Goal: Complete application form

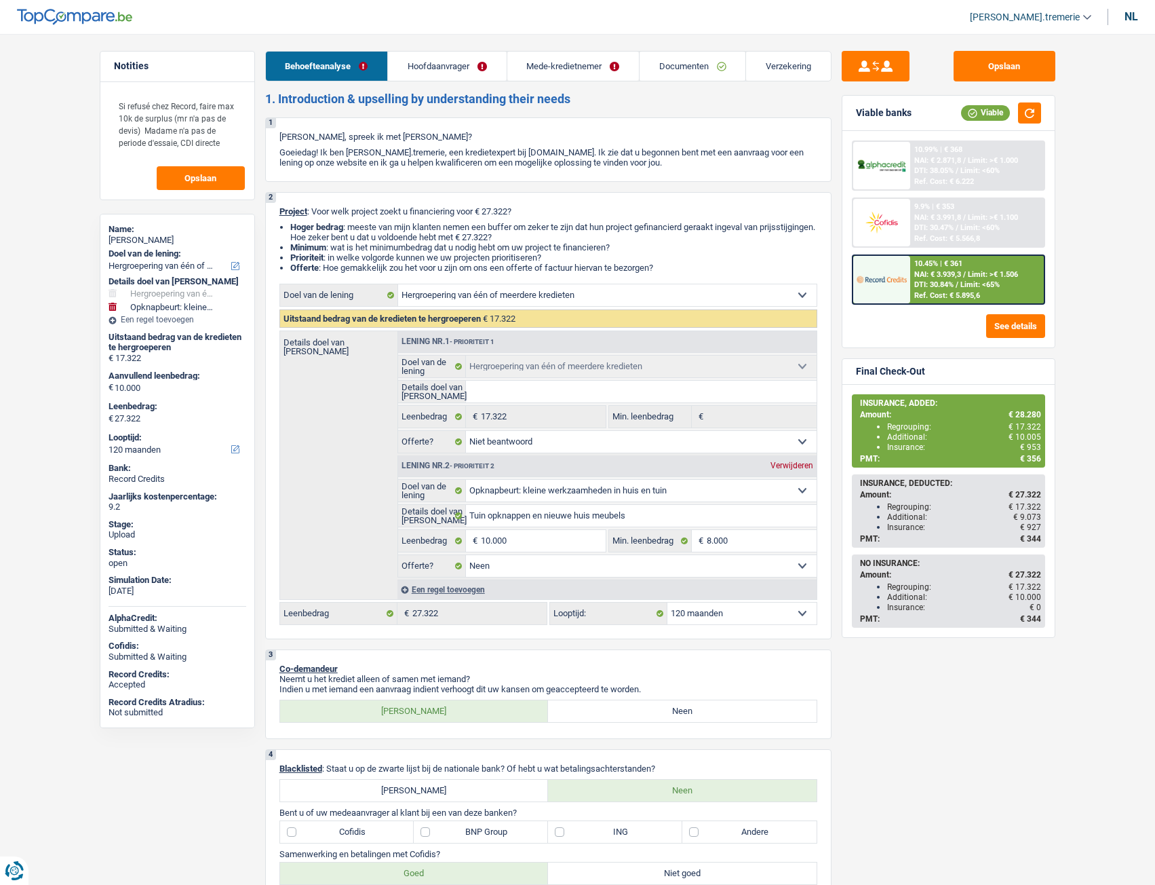
select select "refinancing"
select select "houseOrGarden"
select select "120"
select select "refinancing"
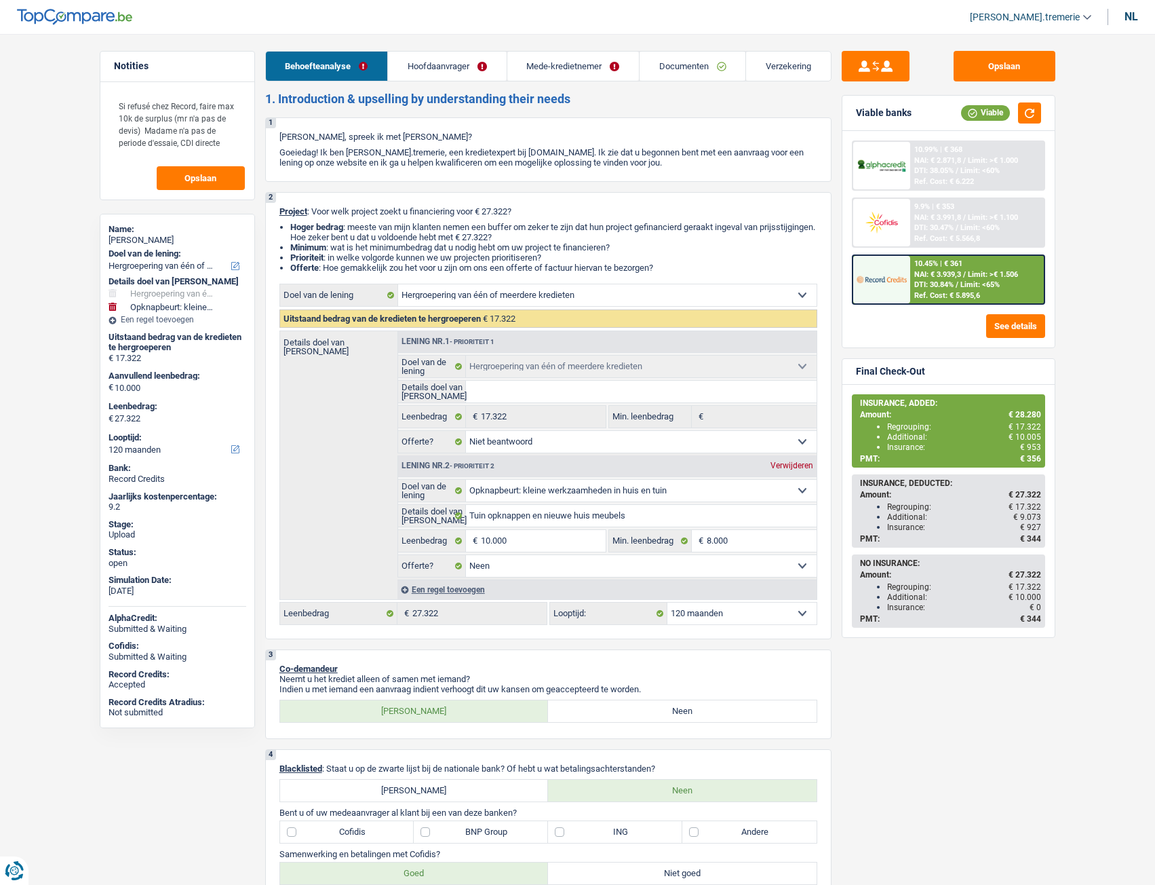
select select "refinancing"
select select "not_answered"
select select "houseOrGarden"
select select "false"
select select "120"
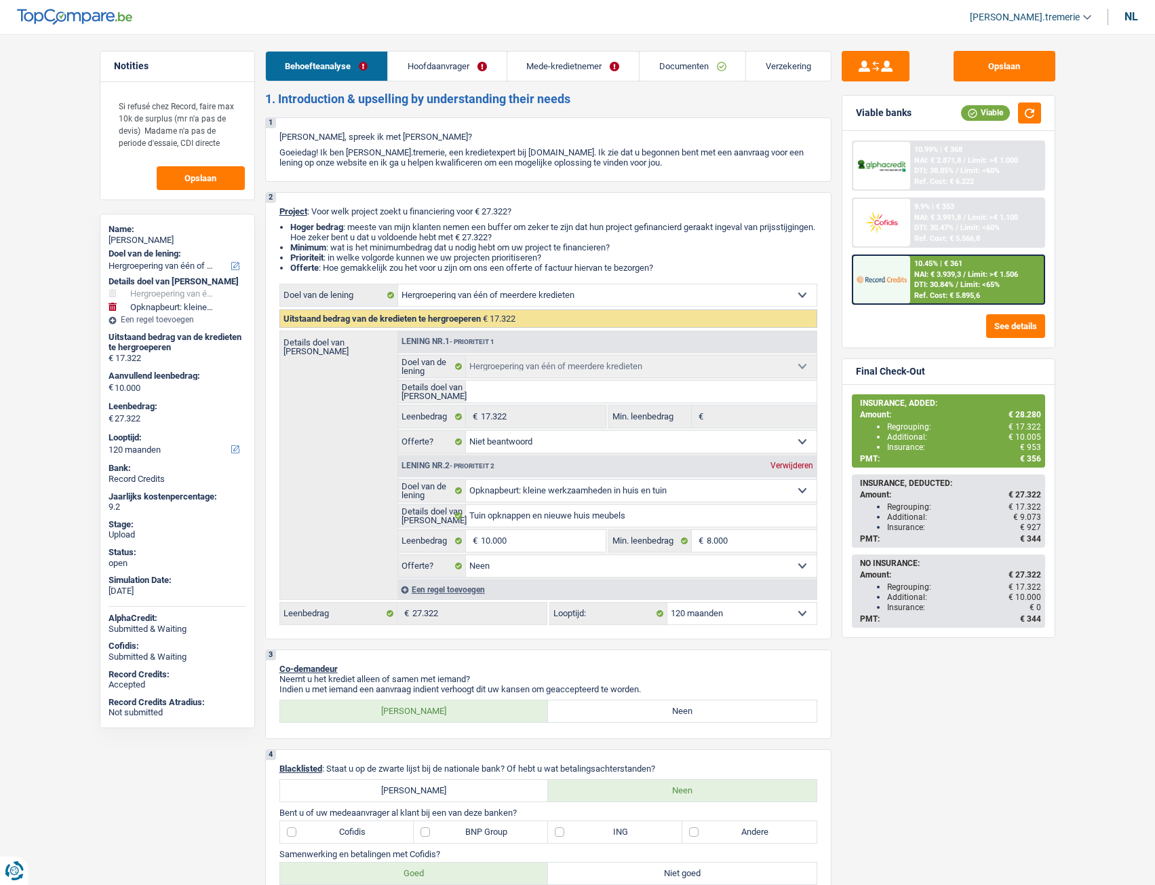
select select "privateEmployee"
select select "netSalary"
select select "mealVouchers"
select select "other"
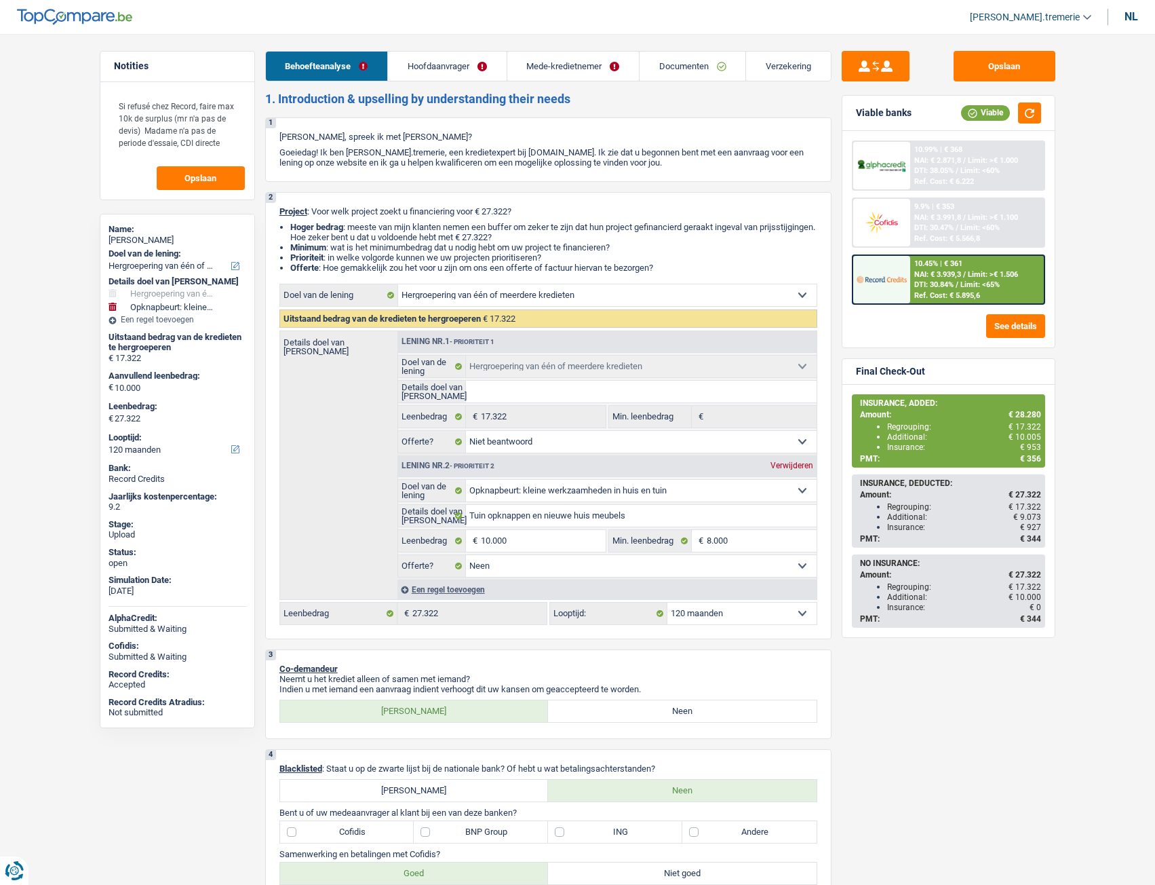
select select "netSalary"
select select "mealVouchers"
select select "ownerWithMortgage"
select select "mortgage"
select select "300"
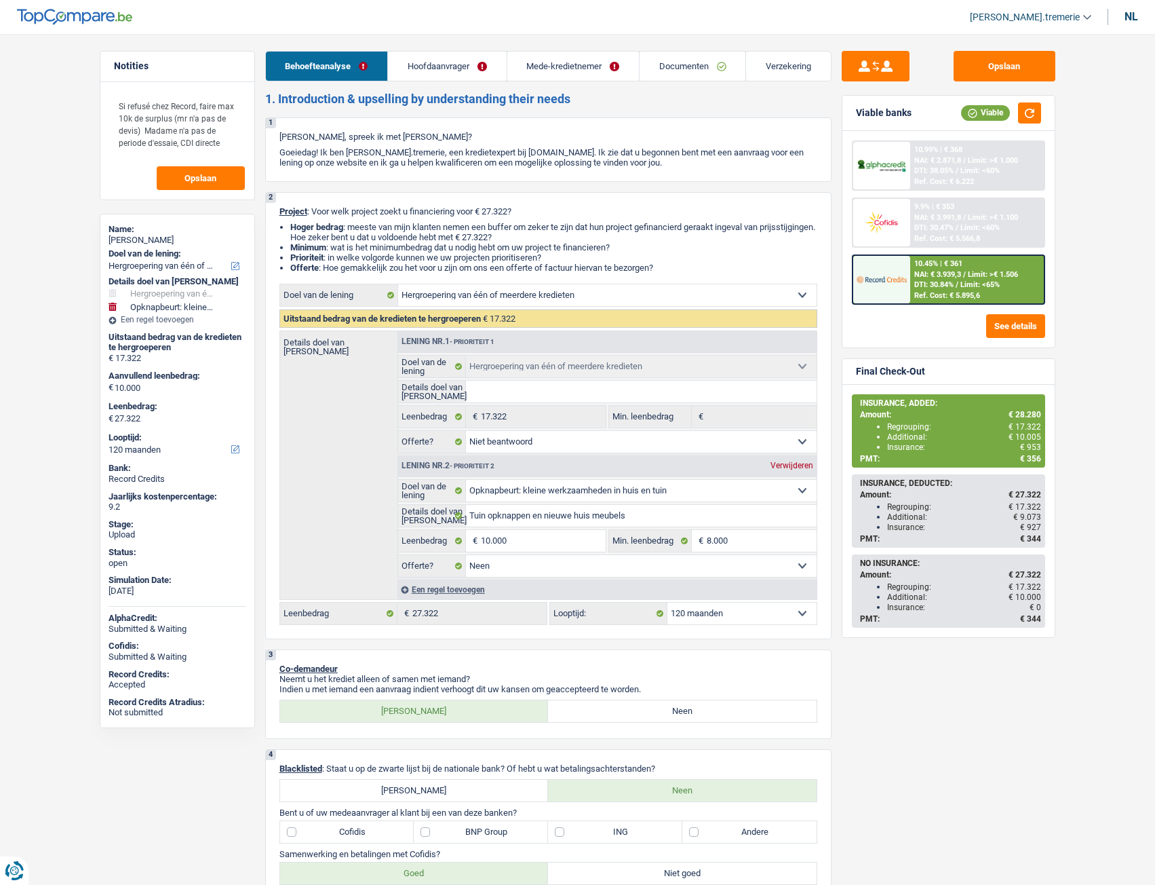
select select "cardOrCredit"
select select "personalLoan"
select select "loanRepayment"
select select "60"
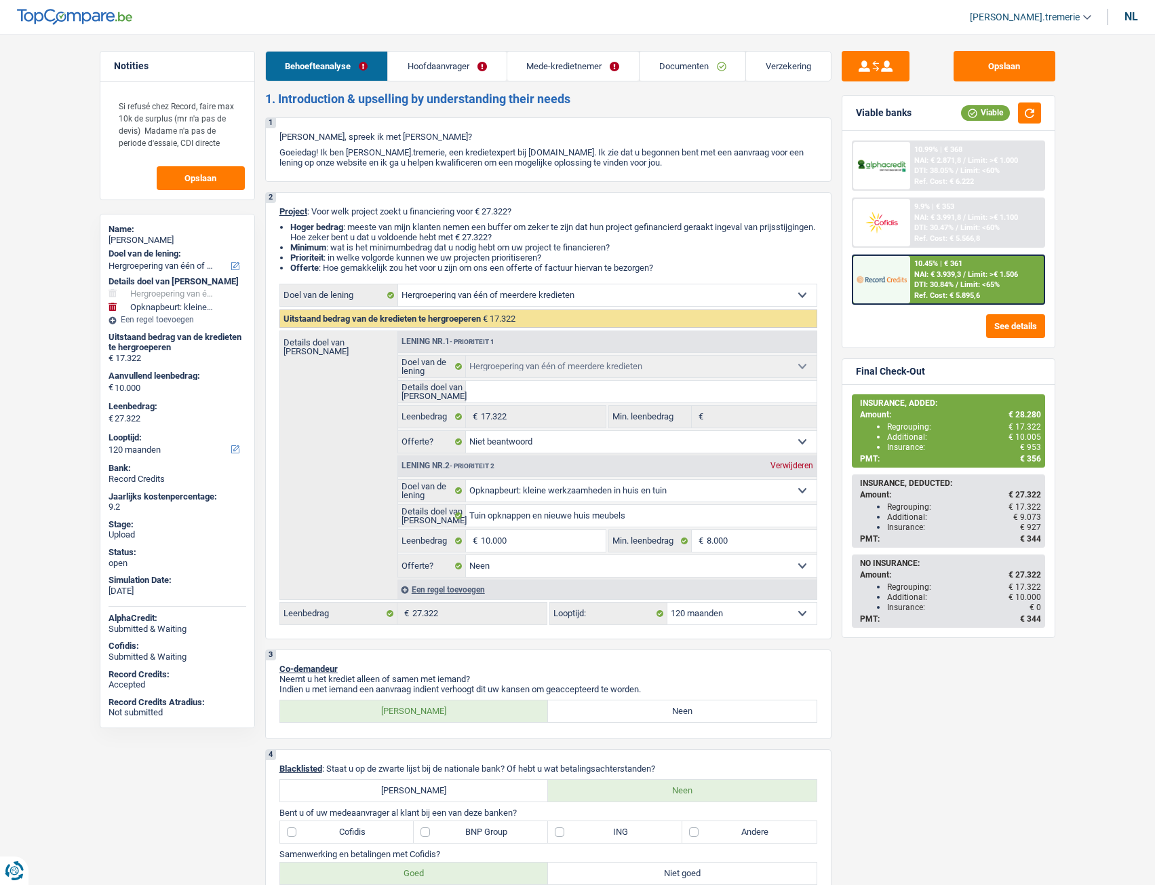
select select "personalLoan"
select select "loanRepayment"
select select "24"
select select "carLoan"
select select "36"
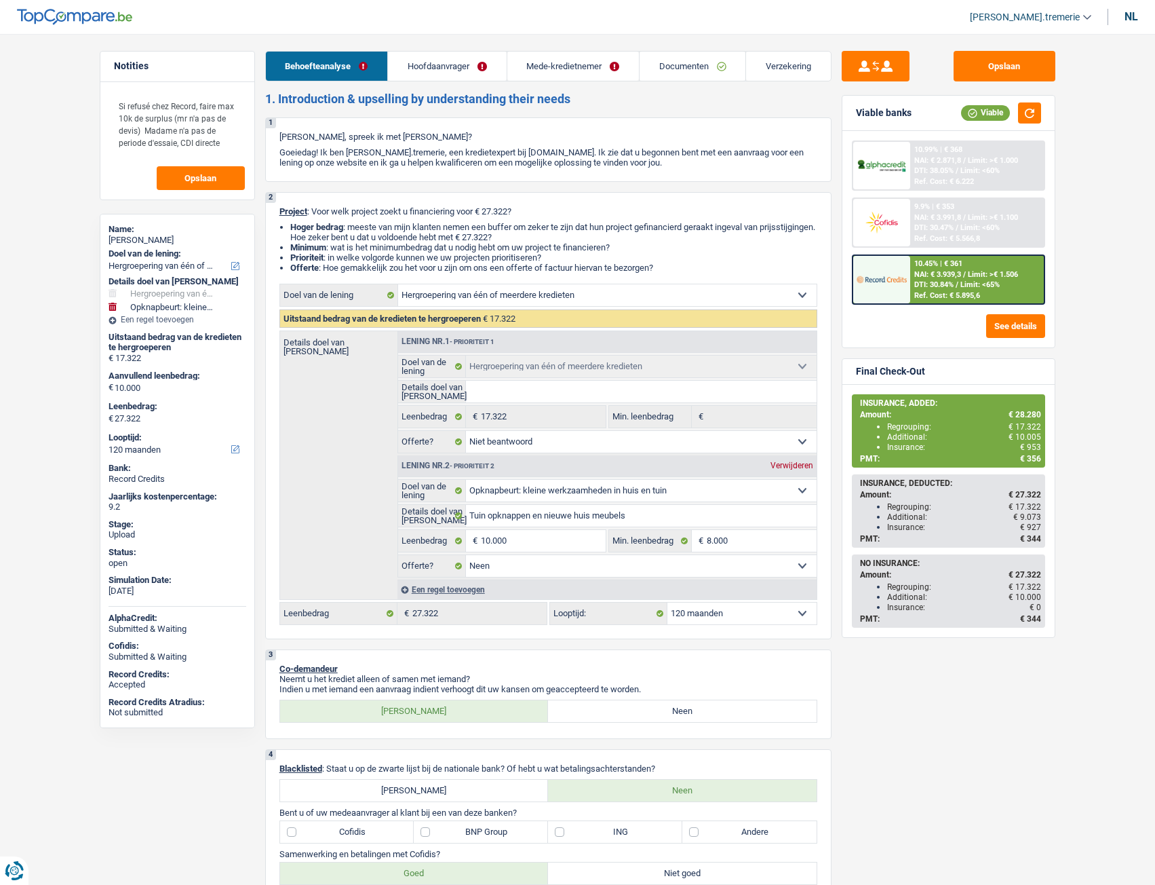
select select "refinancing"
select select "not_answered"
select select "houseOrGarden"
select select "false"
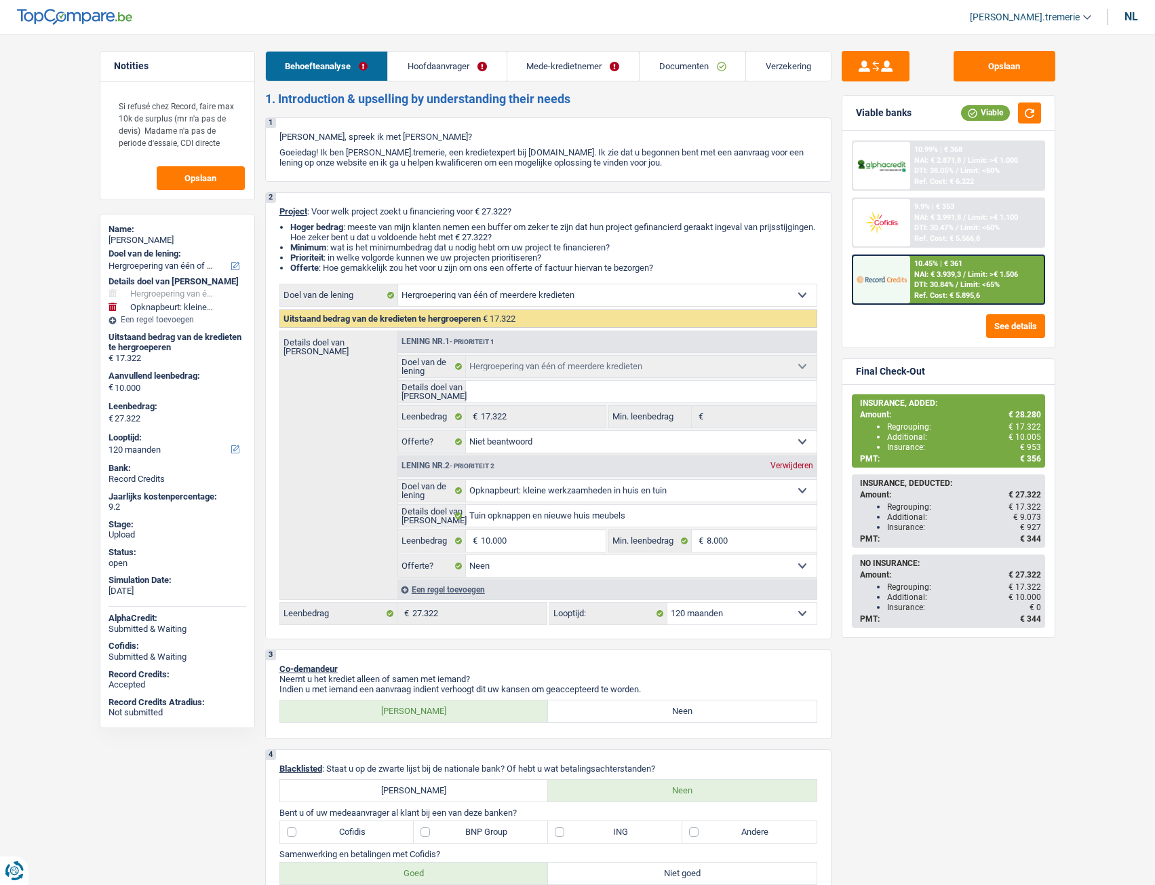
select select "120"
click at [448, 589] on div "Een regel toevoegen" at bounding box center [606, 589] width 419 height 20
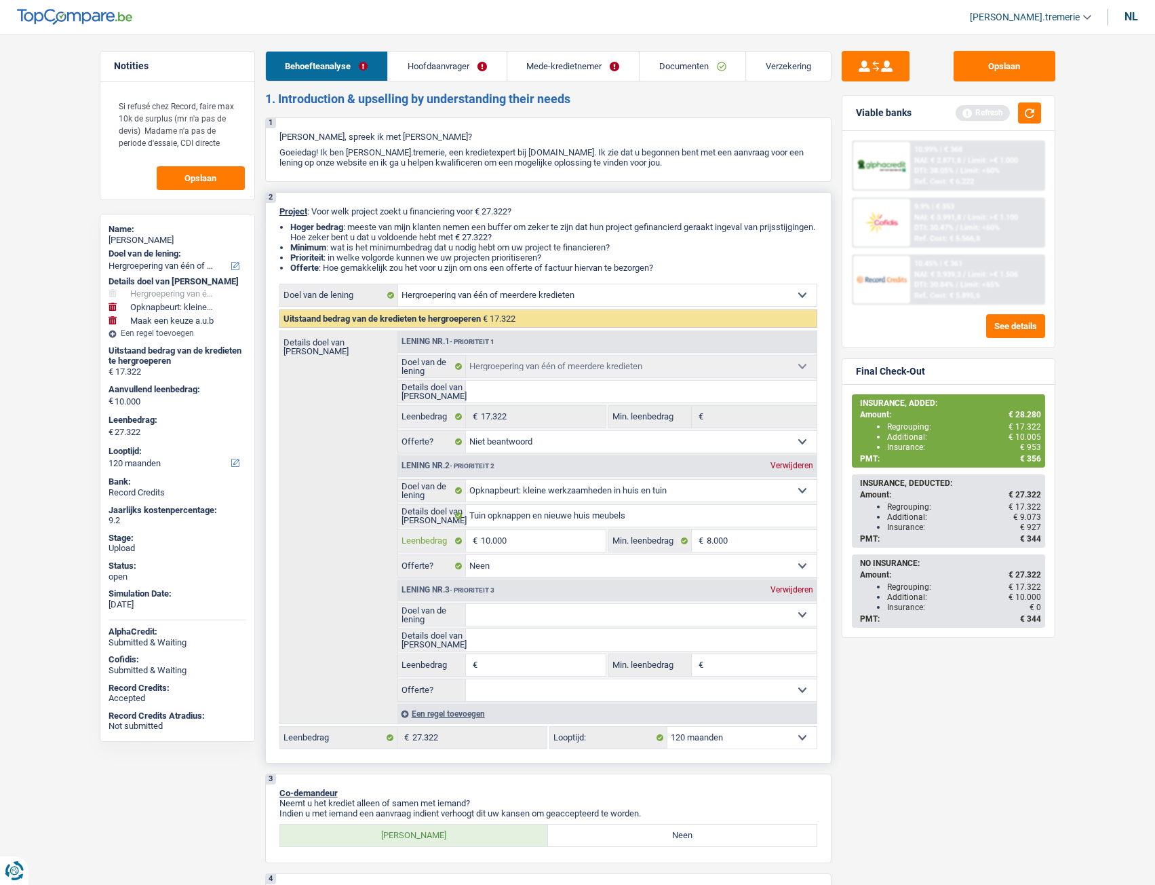
click at [490, 537] on input "10.000" at bounding box center [543, 541] width 124 height 22
type input "1.000"
type input "12.000"
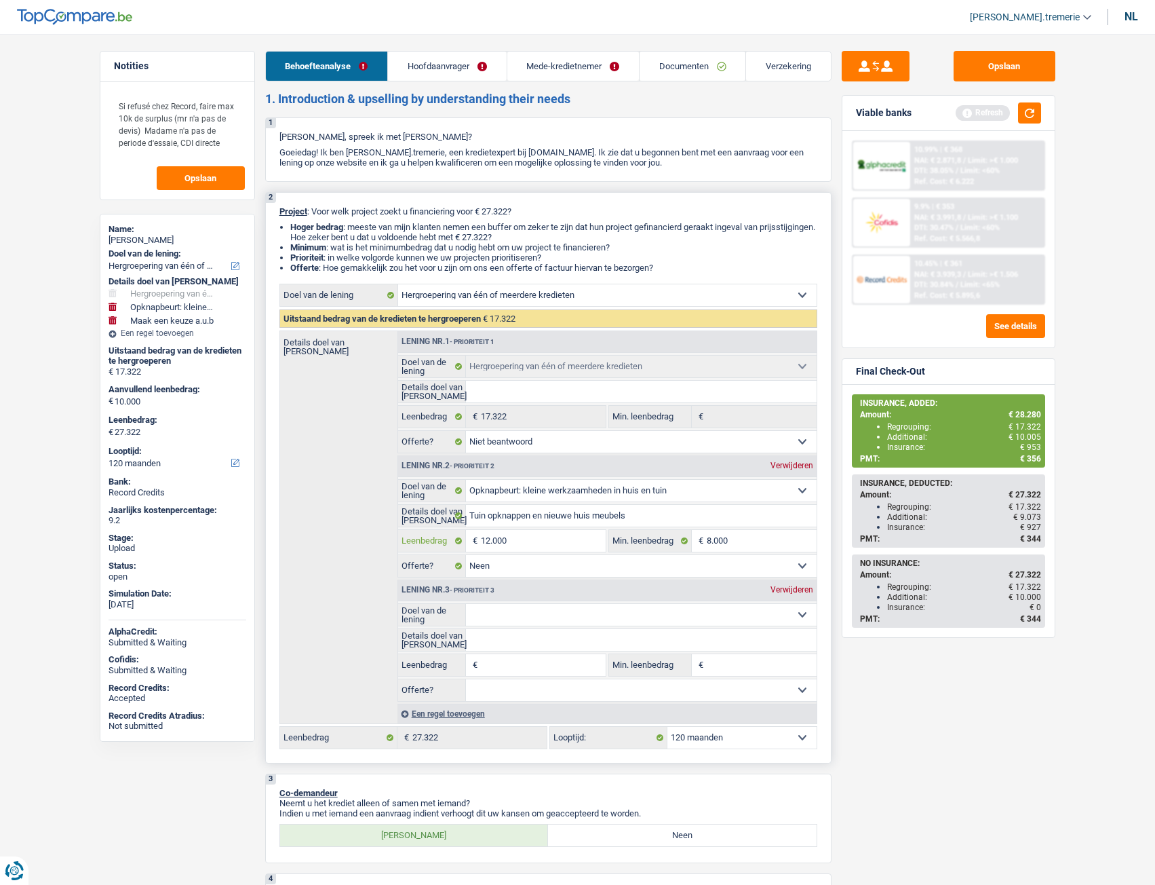
type input "12.000"
type input "29.322"
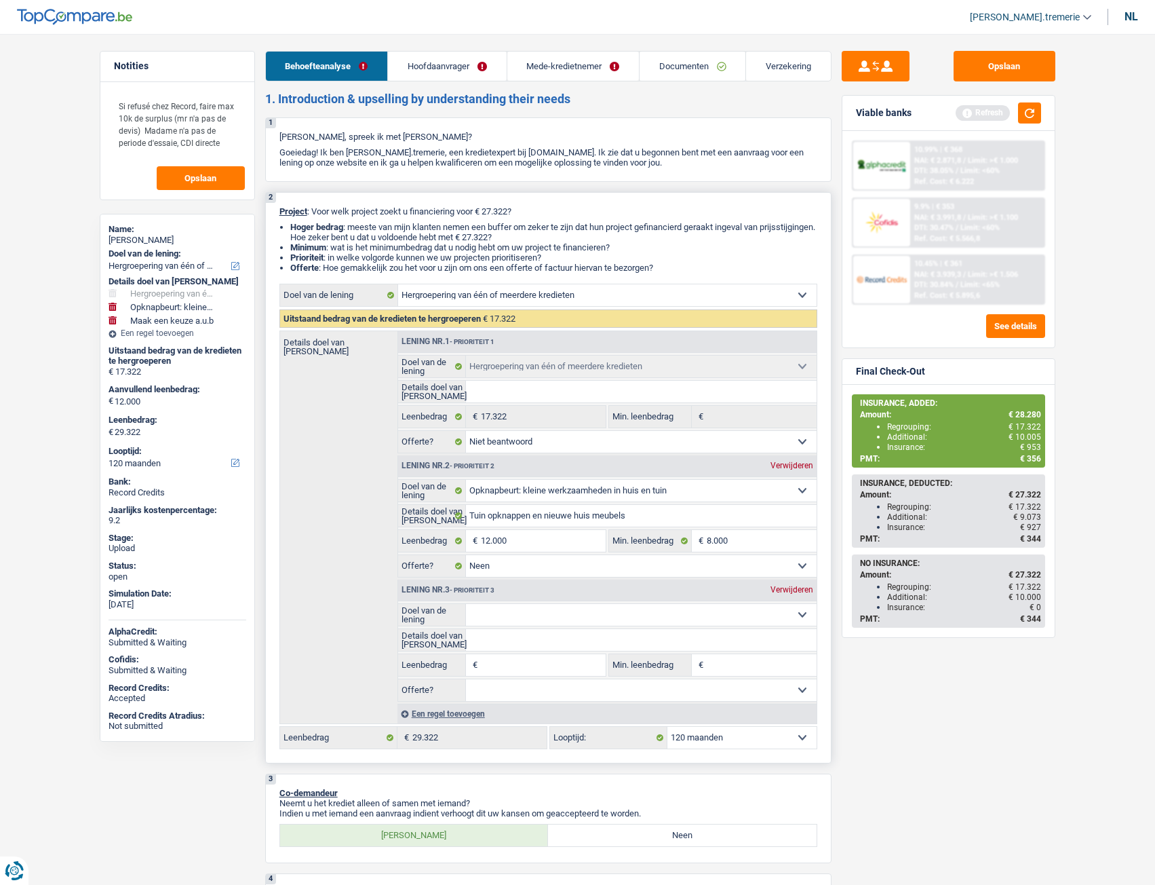
click at [802, 589] on div "Verwijderen" at bounding box center [792, 589] width 50 height 8
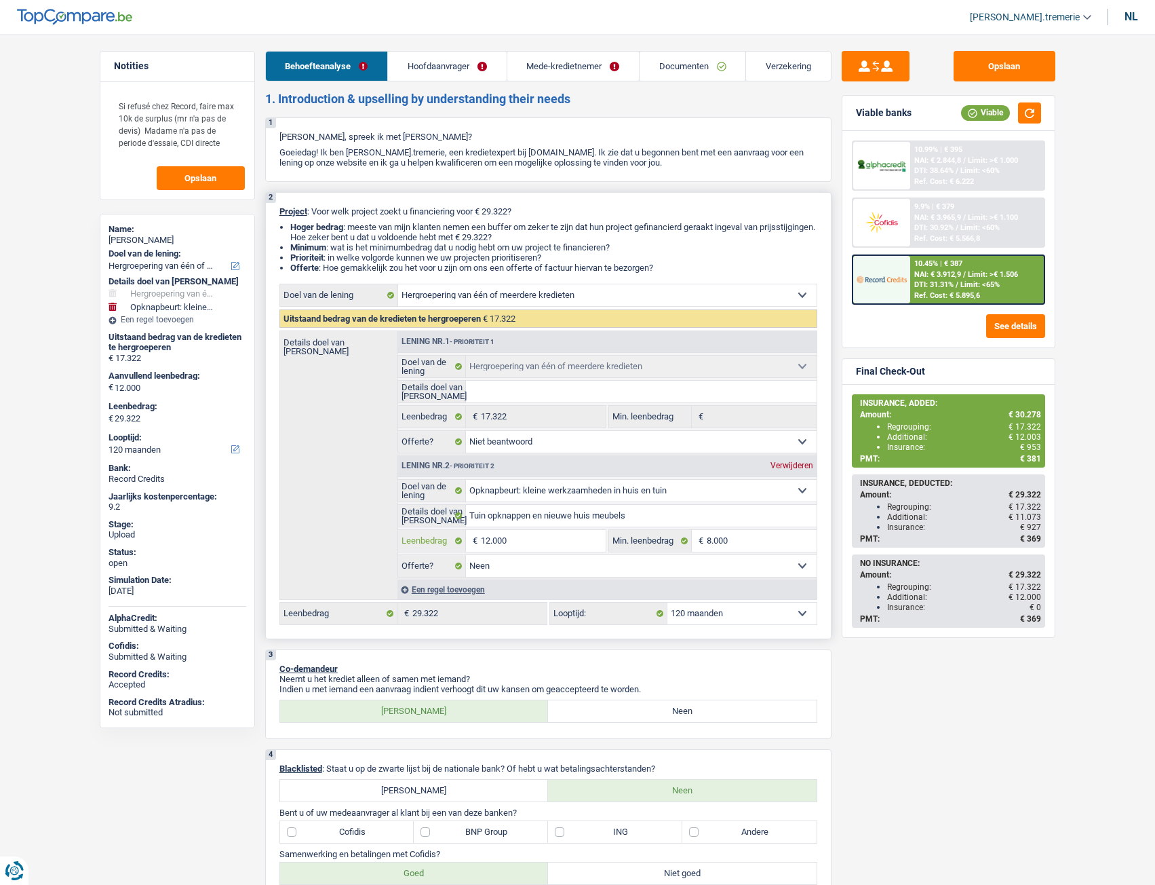
click at [521, 541] on input "12.000" at bounding box center [543, 541] width 124 height 22
type input "1.200"
type input "120"
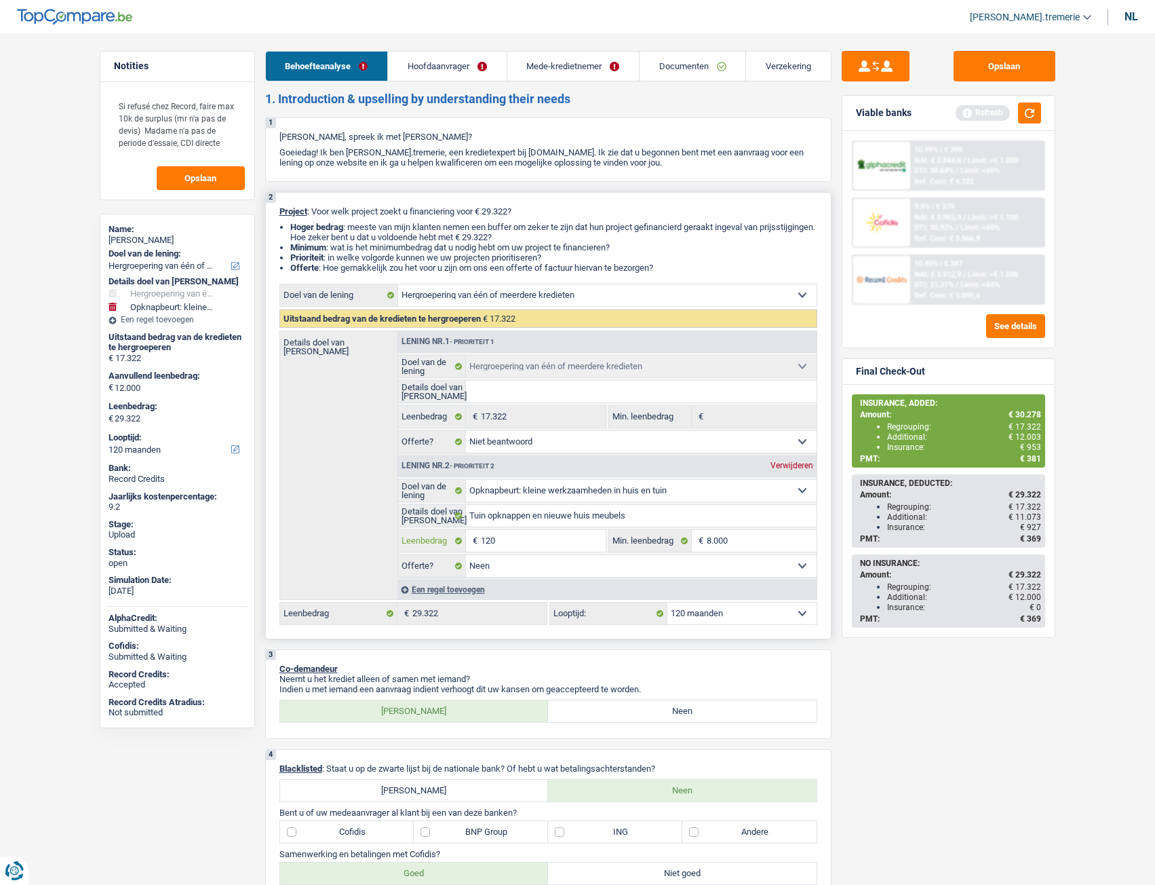
type input "12"
type input "126"
type input "1.267"
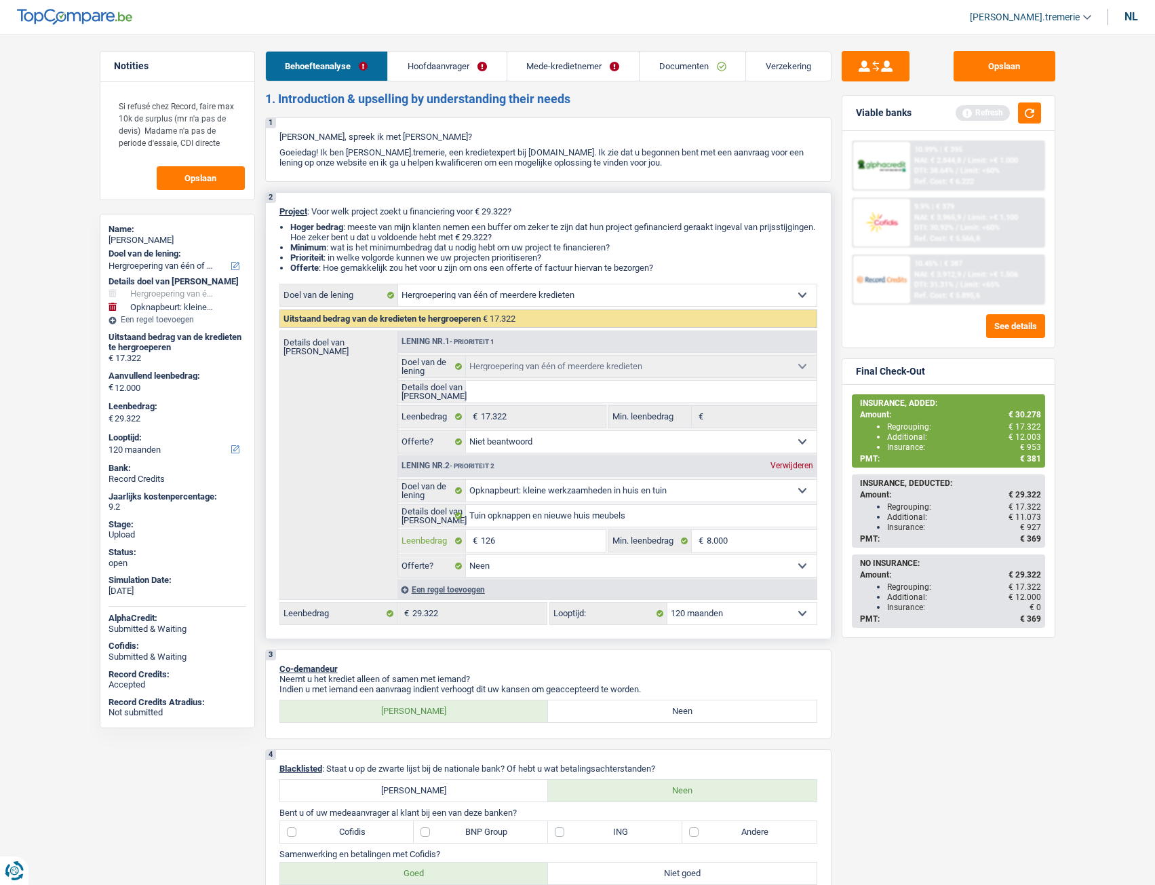
type input "1.267"
type input "12.678"
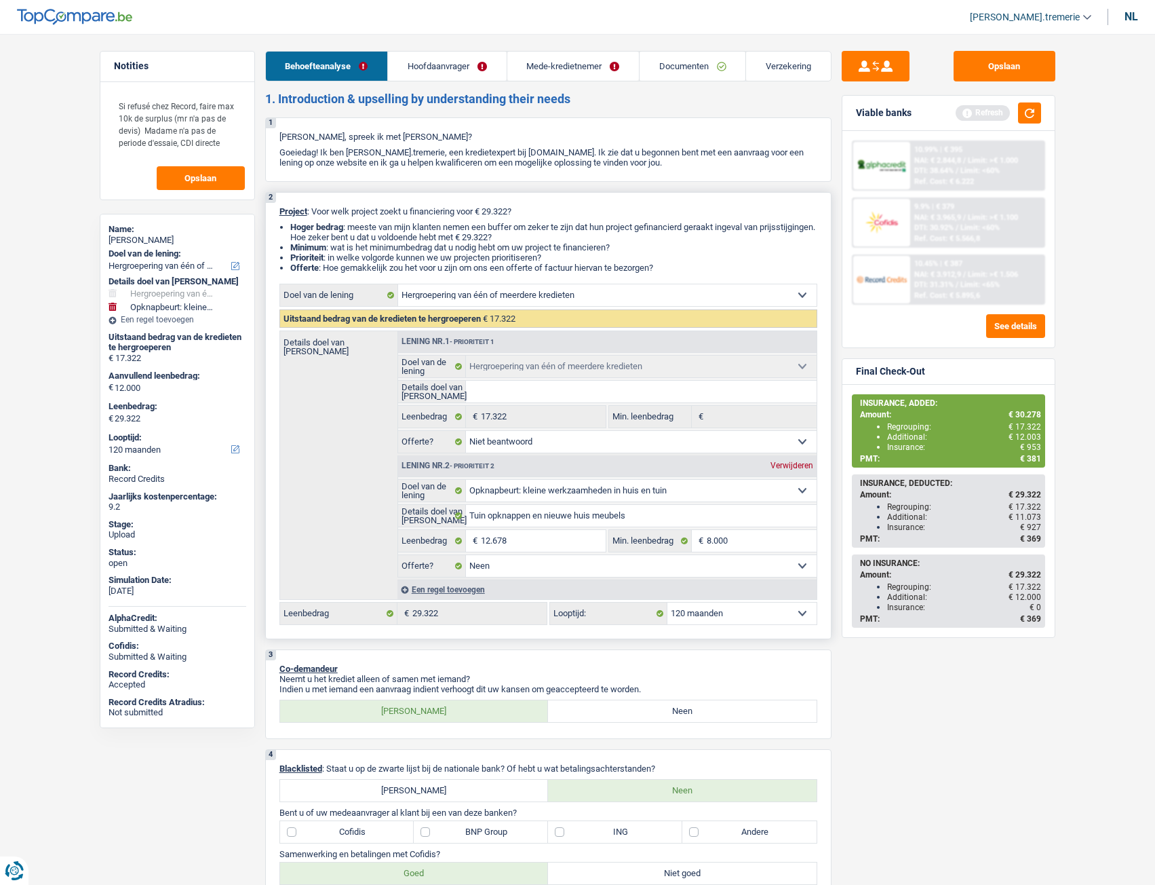
type input "30.000"
click at [568, 568] on select "Ja Neen Niet beantwoord Maak een keuze a.u.b" at bounding box center [641, 566] width 351 height 22
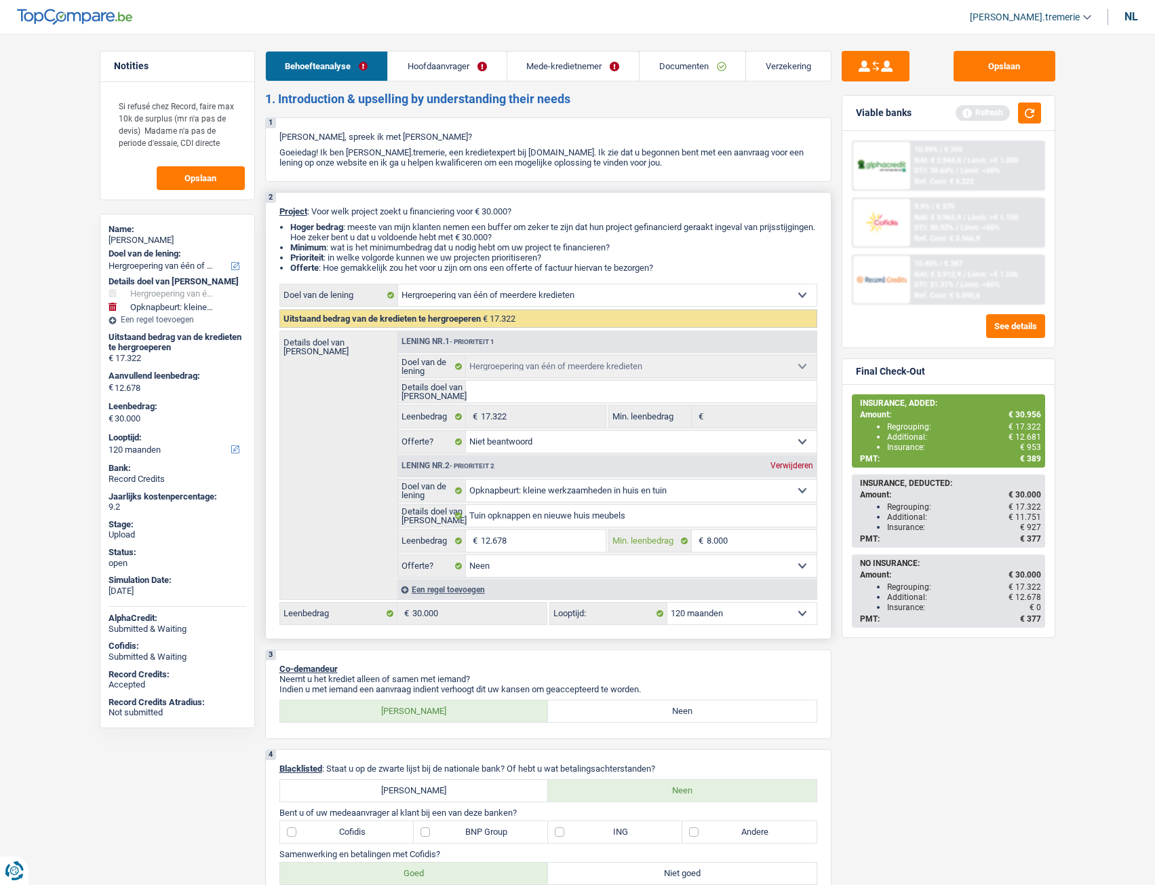
click at [759, 547] on input "8.000" at bounding box center [762, 541] width 110 height 22
click at [1031, 115] on button "button" at bounding box center [1029, 112] width 23 height 21
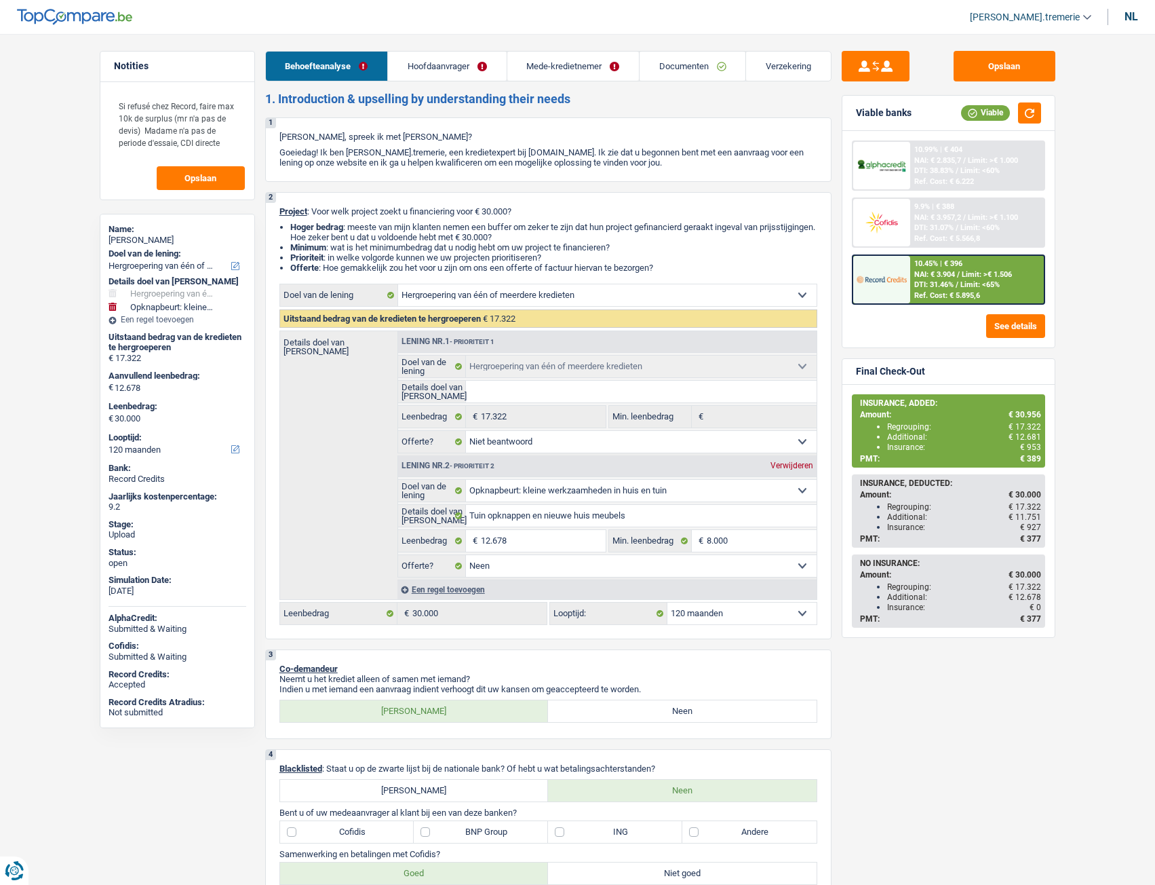
click at [955, 275] on span "NAI: € 3.904" at bounding box center [934, 274] width 41 height 9
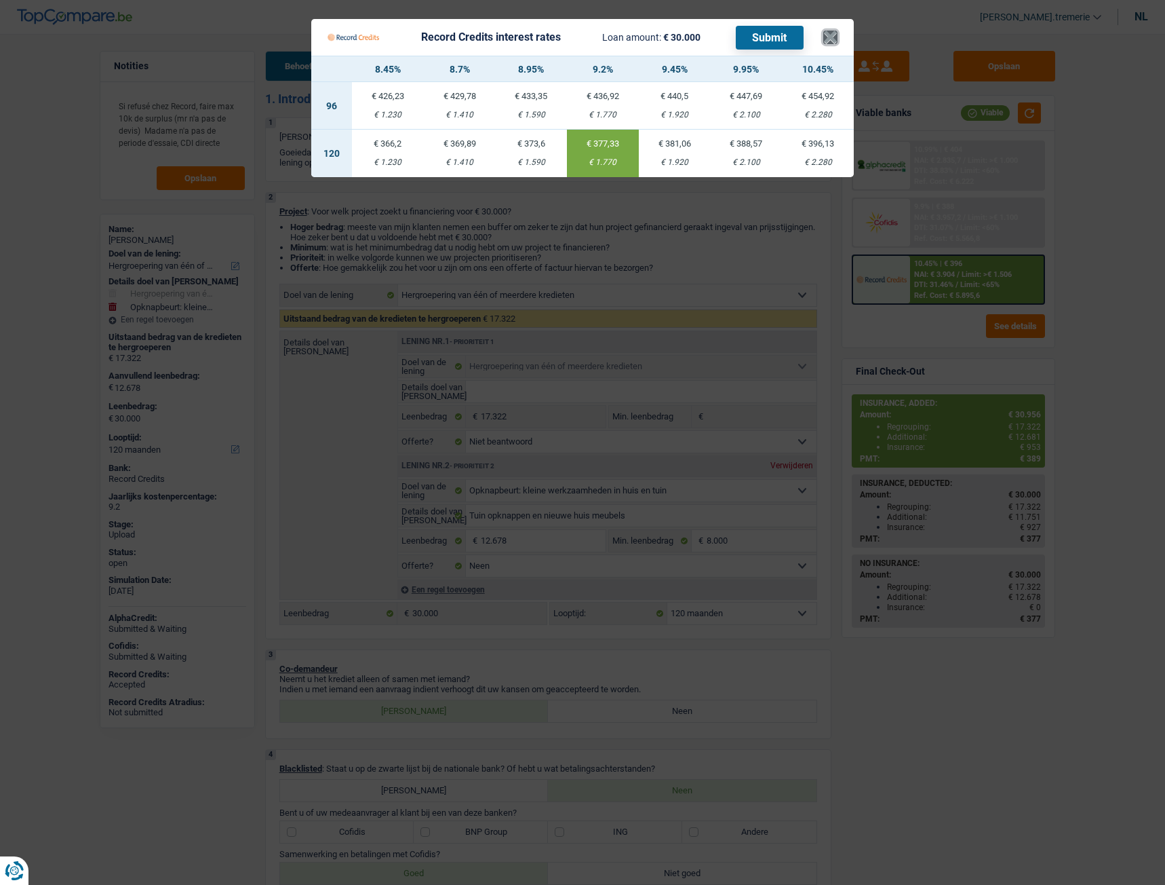
click at [833, 35] on button "×" at bounding box center [830, 38] width 14 height 14
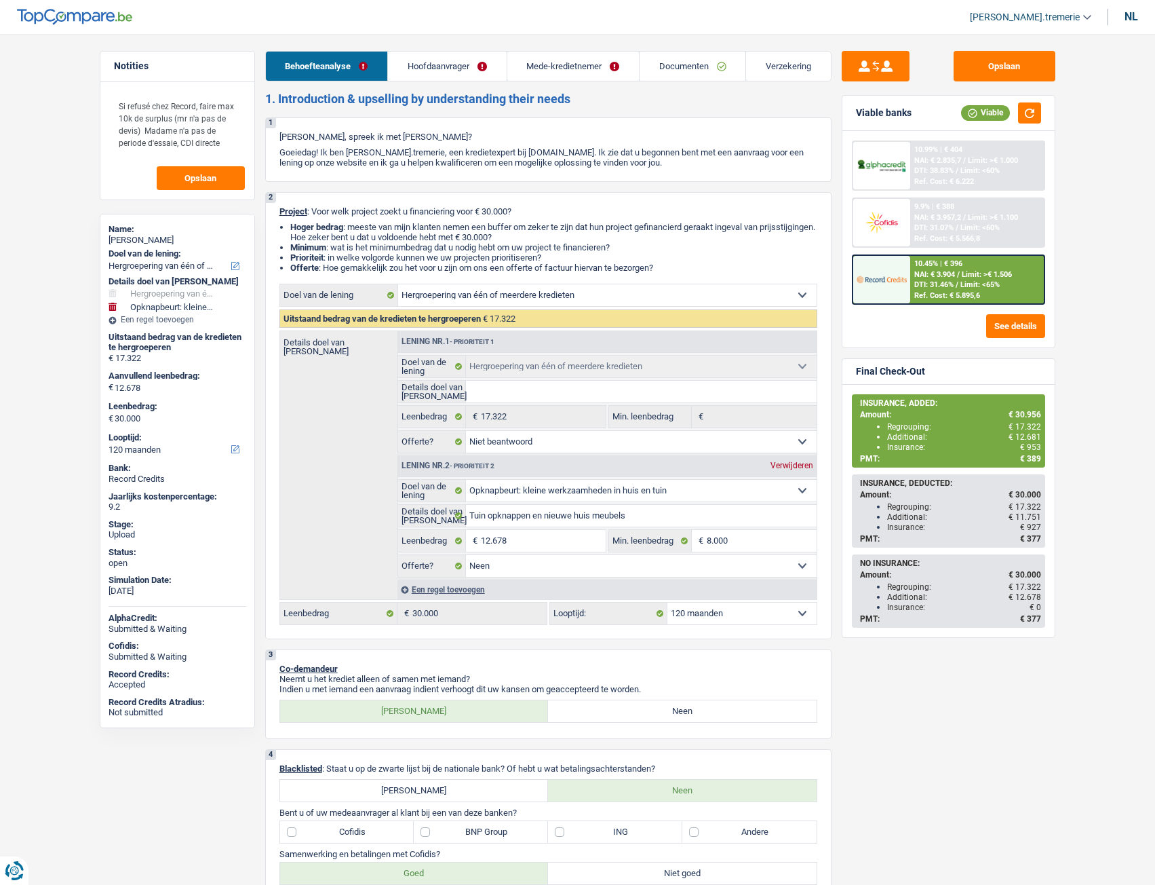
click at [923, 280] on span "DTI: 31.46%" at bounding box center [933, 284] width 39 height 9
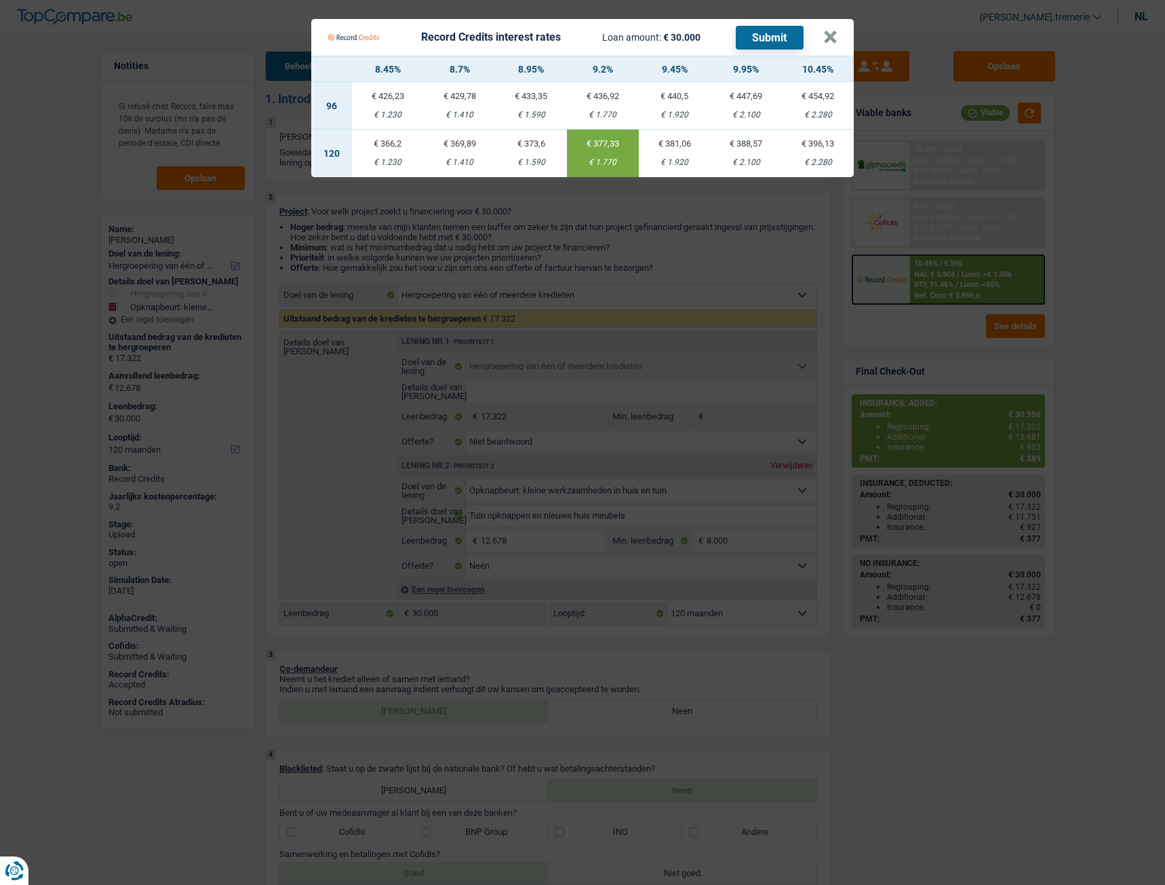
drag, startPoint x: 832, startPoint y: 41, endPoint x: 1107, endPoint y: 62, distance: 276.2
click at [1107, 62] on Credits "Record Credits interest rates Loan amount: € 30.000 Submit × 8.45% 8.7% 8.95% 9…" at bounding box center [582, 442] width 1165 height 885
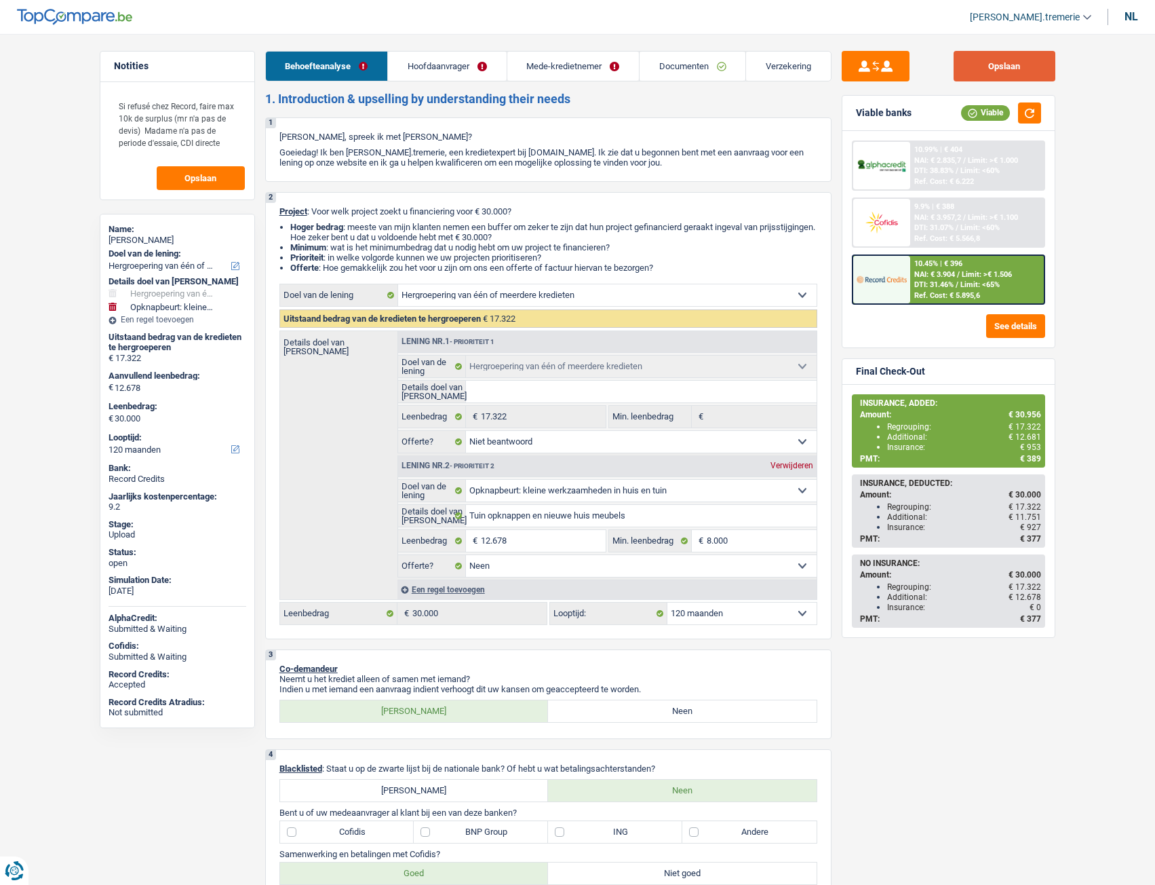
click at [987, 66] on button "Opslaan" at bounding box center [1005, 66] width 102 height 31
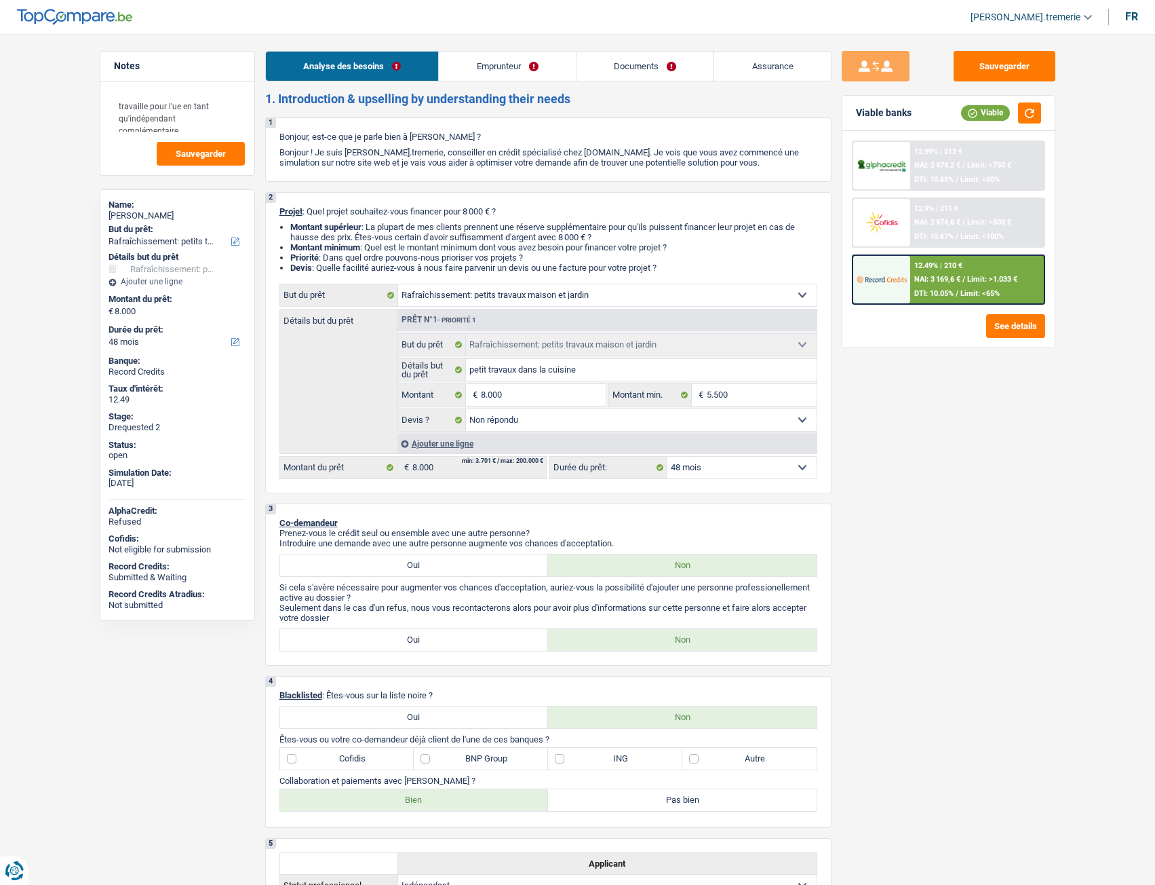
select select "houseOrGarden"
select select "48"
select select "houseOrGarden"
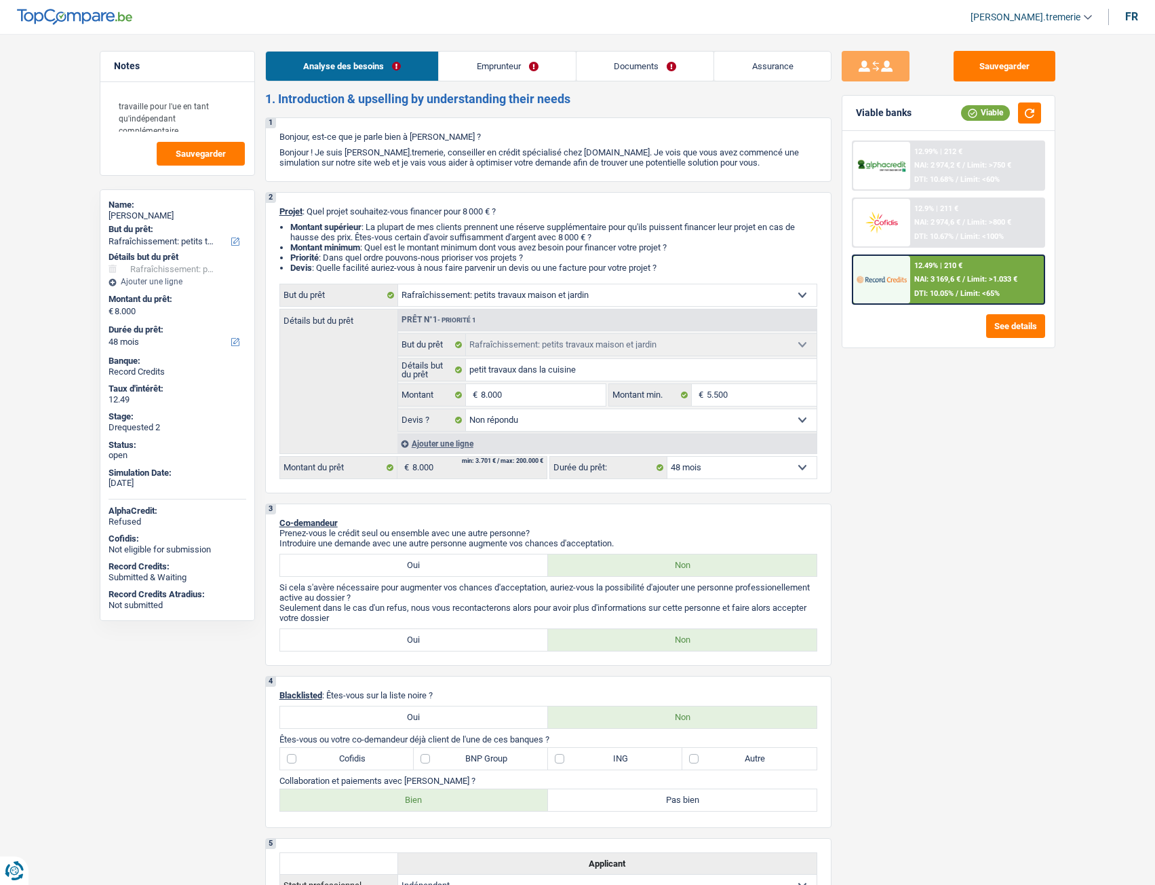
select select "not_answered"
select select "48"
select select "independent"
select select "pension"
select select "netSalary"
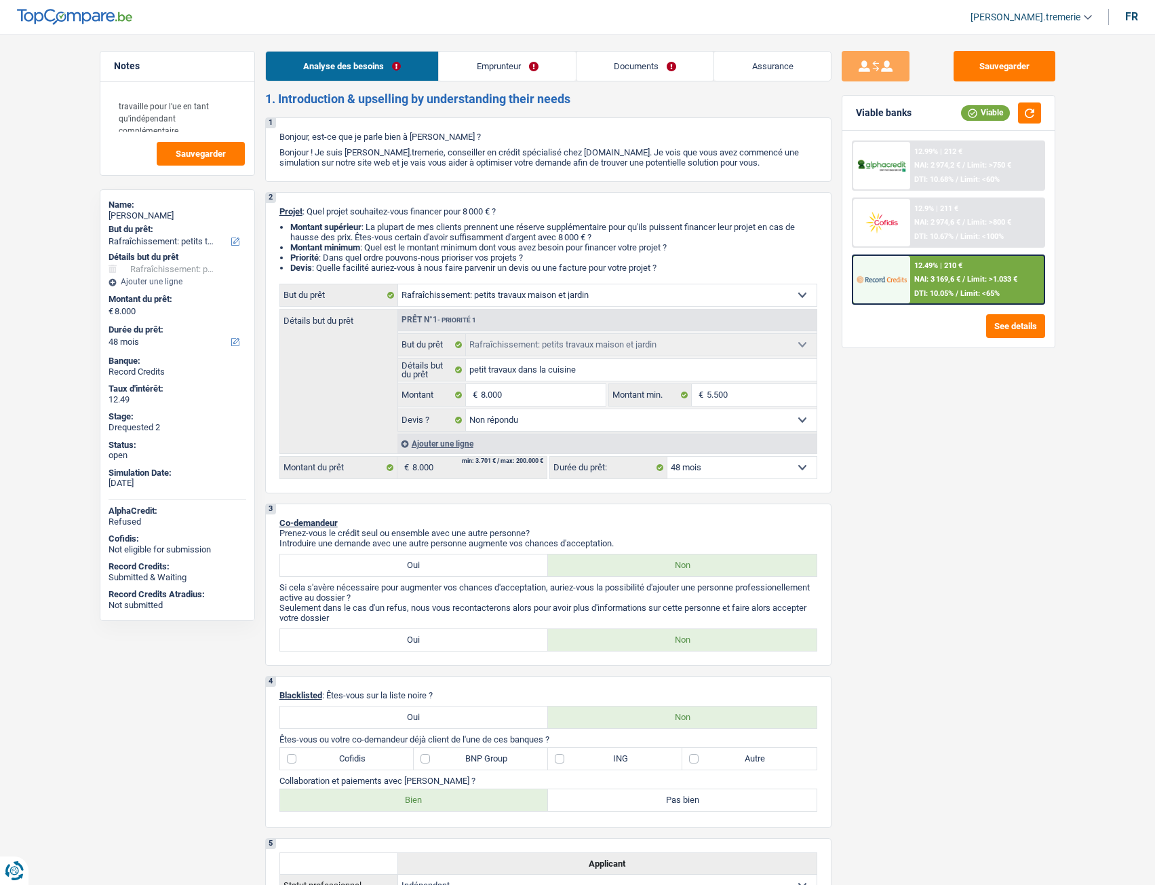
select select "ownerWithoutMortgage"
select select "cardOrCredit"
select select "houseOrGarden"
select select "not_answered"
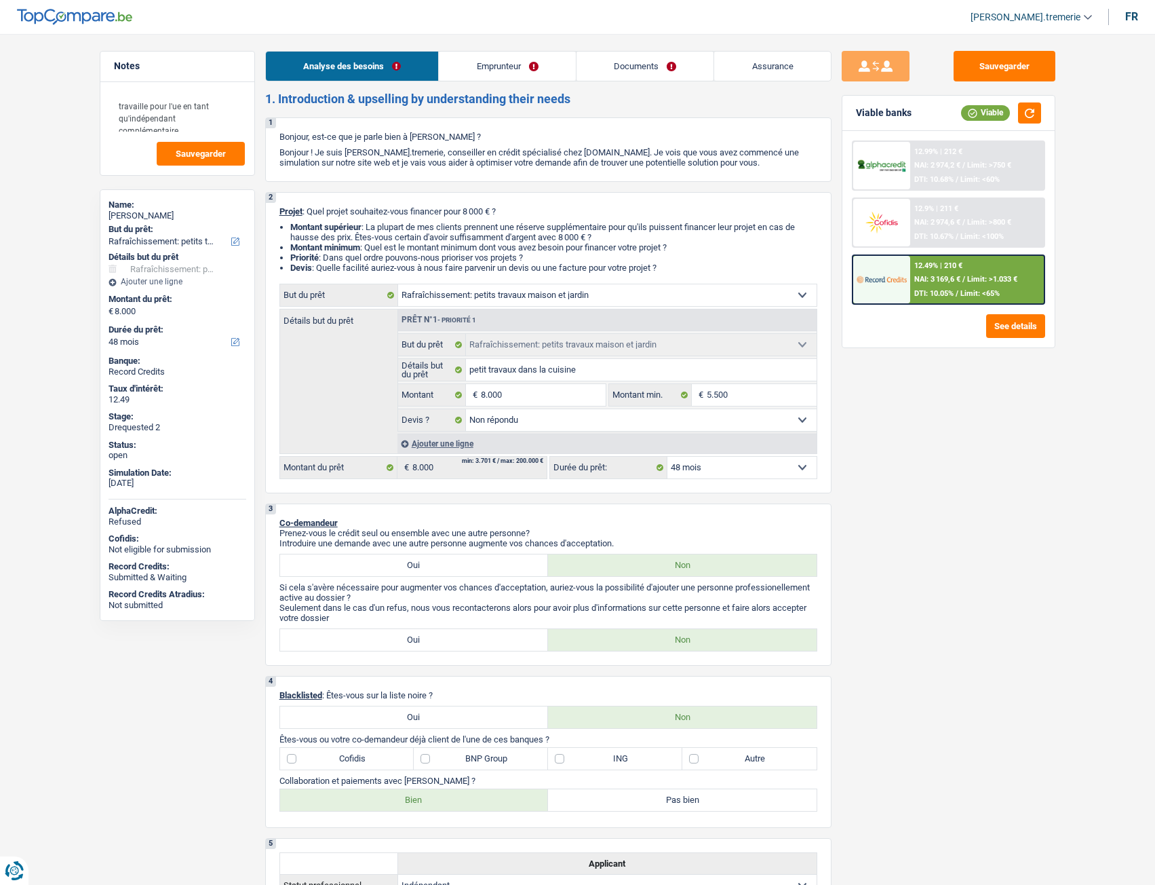
select select "48"
click at [647, 69] on link "Documents" at bounding box center [646, 66] width 138 height 29
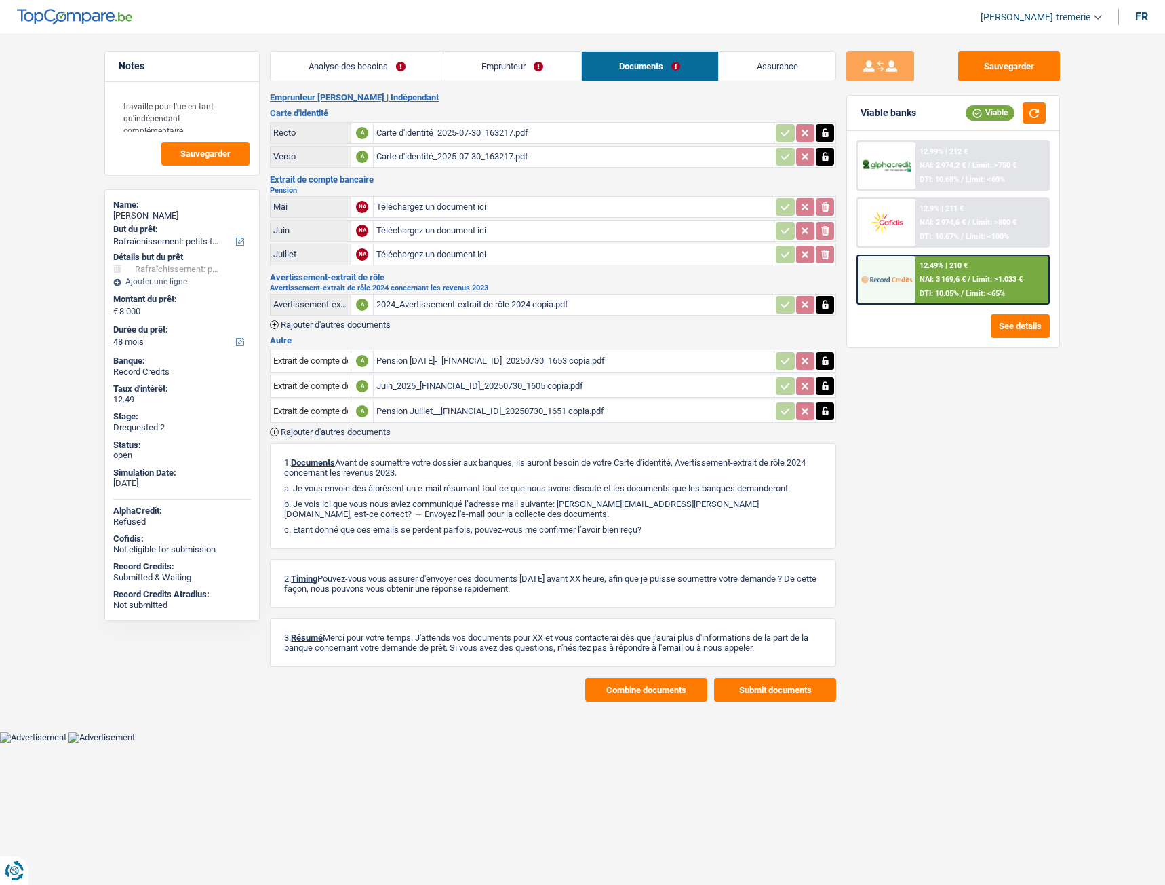
click at [523, 72] on link "Emprunteur" at bounding box center [512, 66] width 137 height 29
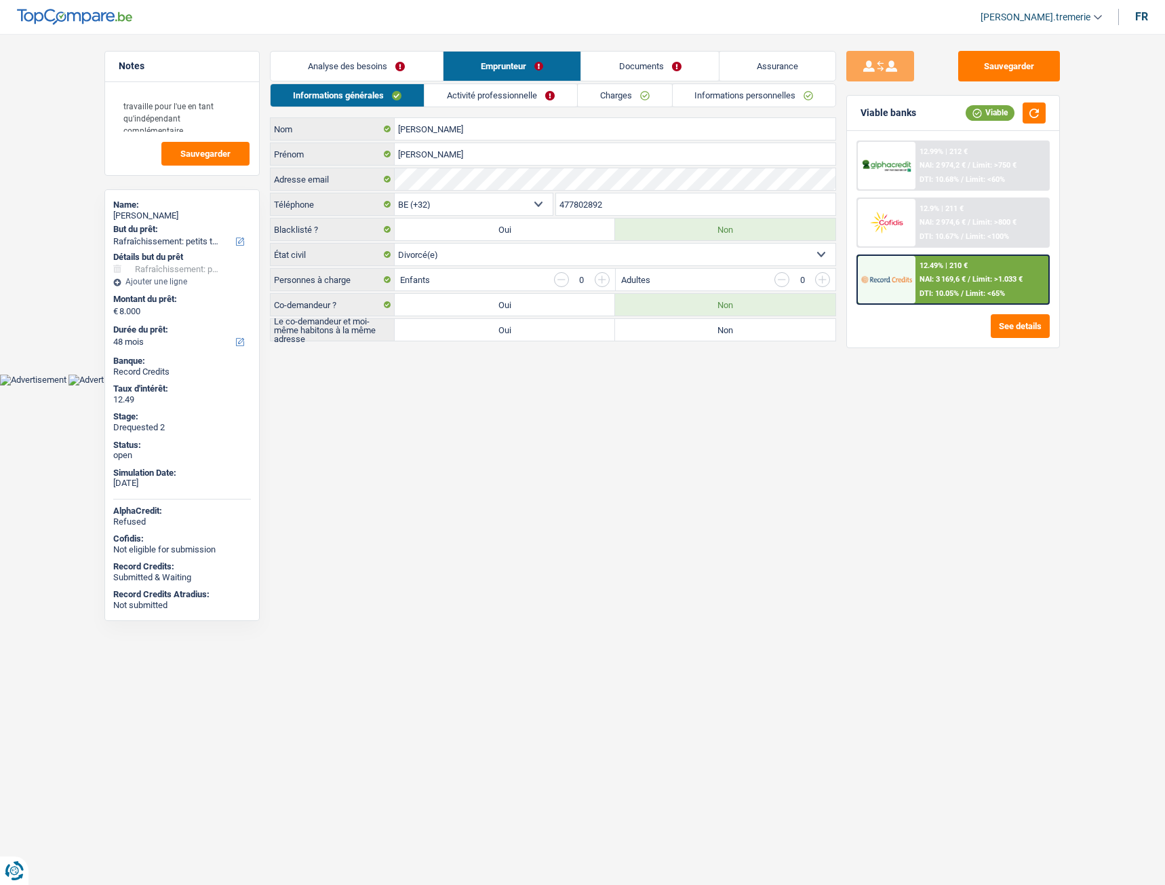
click at [714, 99] on link "Informations personnelles" at bounding box center [754, 95] width 163 height 22
